Goal: Obtain resource: Download file/media

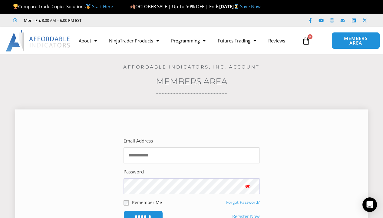
click at [134, 155] on input "Email Address" at bounding box center [191, 155] width 136 height 16
type input "**********"
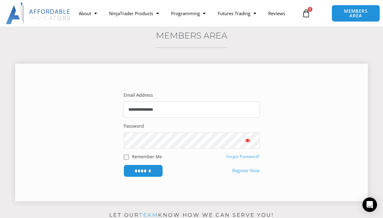
scroll to position [61, 0]
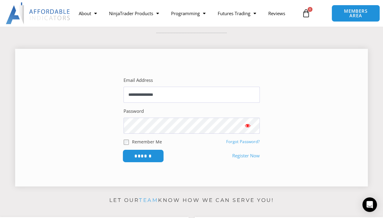
click at [142, 155] on input "******" at bounding box center [142, 155] width 41 height 13
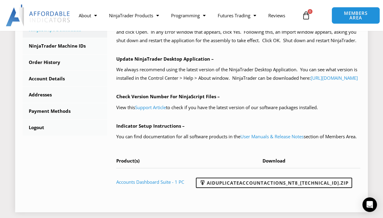
scroll to position [212, 0]
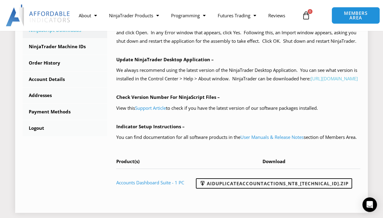
click at [310, 81] on link "https://account.ninjatrader.com/download" at bounding box center [333, 78] width 47 height 6
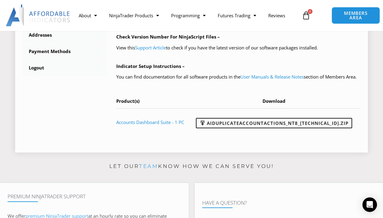
scroll to position [272, 0]
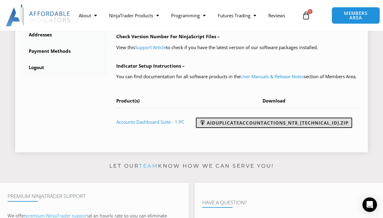
click at [237, 128] on link "AIDuplicateAccountActions_NT8_25.10.2.1.zip" at bounding box center [274, 122] width 156 height 10
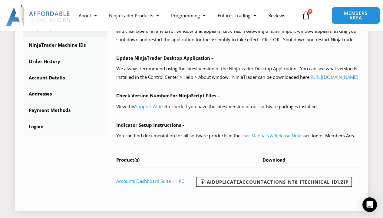
scroll to position [212, 0]
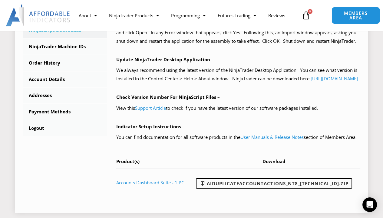
click at [316, 83] on p "We always recommend using the latest version of the NinjaTrader Desktop Applica…" at bounding box center [238, 74] width 244 height 17
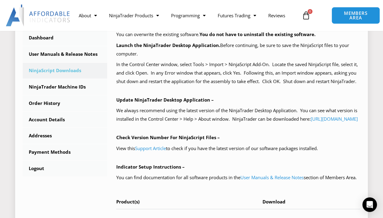
scroll to position [182, 0]
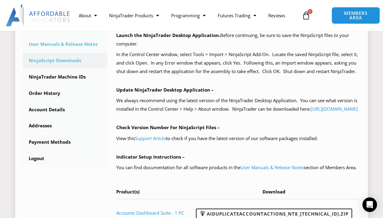
click at [71, 44] on link "User Manuals & Release Notes" at bounding box center [65, 44] width 84 height 16
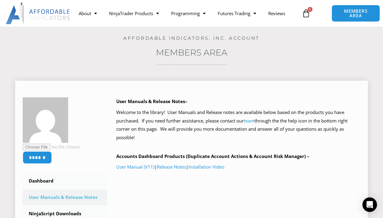
scroll to position [61, 0]
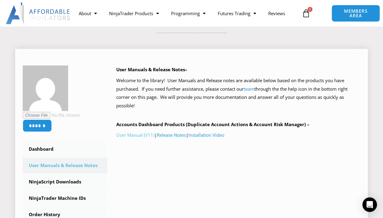
click at [140, 135] on link "User Manual (V11)" at bounding box center [135, 135] width 38 height 6
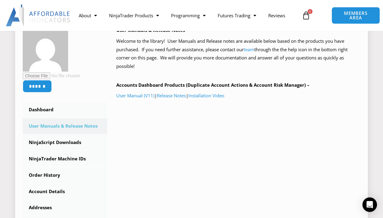
scroll to position [151, 0]
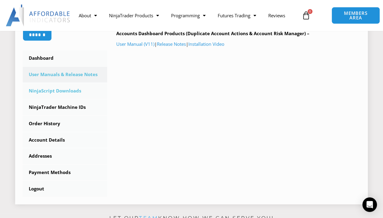
click at [41, 92] on link "NinjaScript Downloads" at bounding box center [65, 91] width 84 height 16
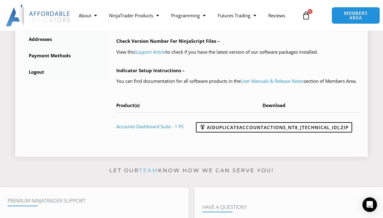
scroll to position [272, 0]
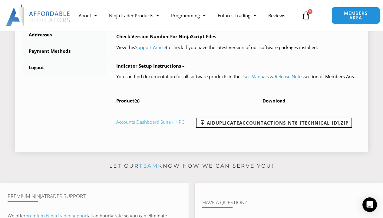
click at [145, 125] on link "Accounts Dashboard Suite - 1 PC" at bounding box center [150, 122] width 68 height 6
